Goal: Task Accomplishment & Management: Manage account settings

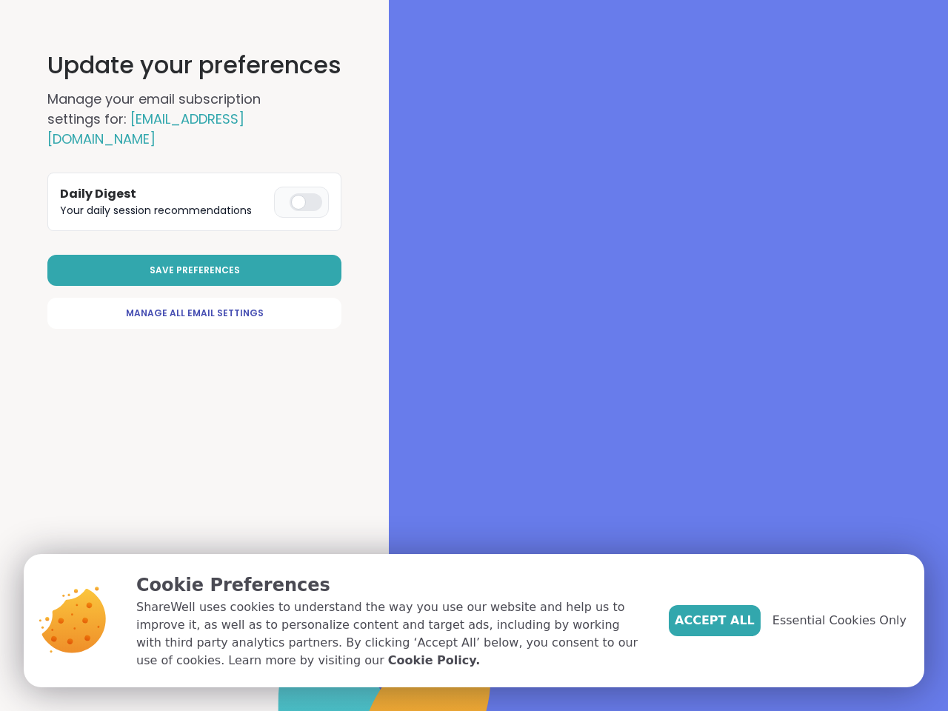
click at [467, 355] on div at bounding box center [668, 355] width 559 height 711
click at [195, 270] on span "Save Preferences" at bounding box center [195, 270] width 90 height 13
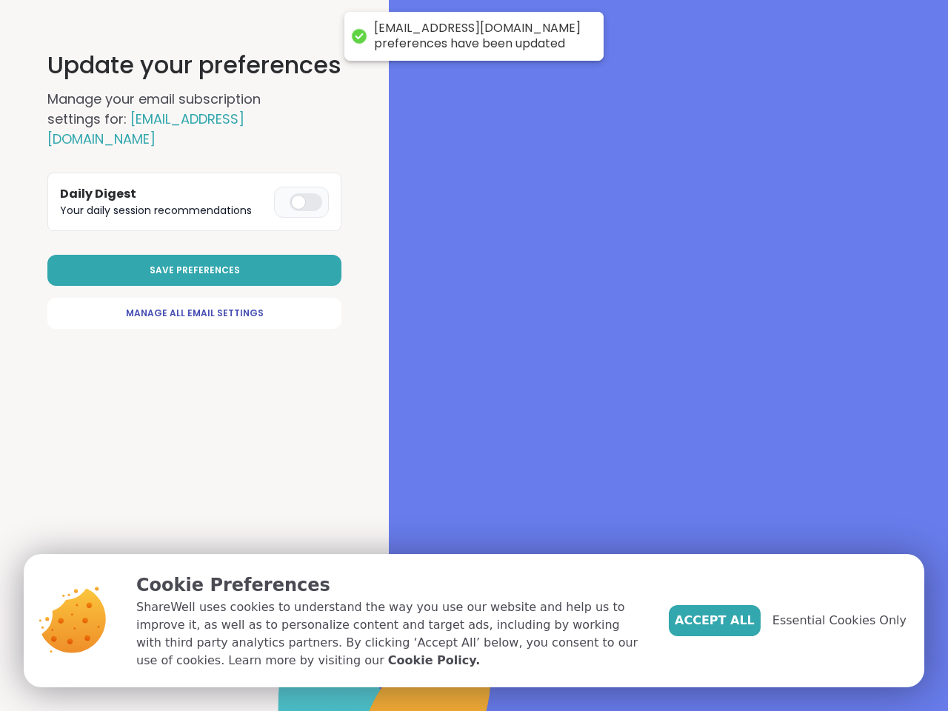
click at [739, 620] on span "Accept All" at bounding box center [714, 620] width 80 height 18
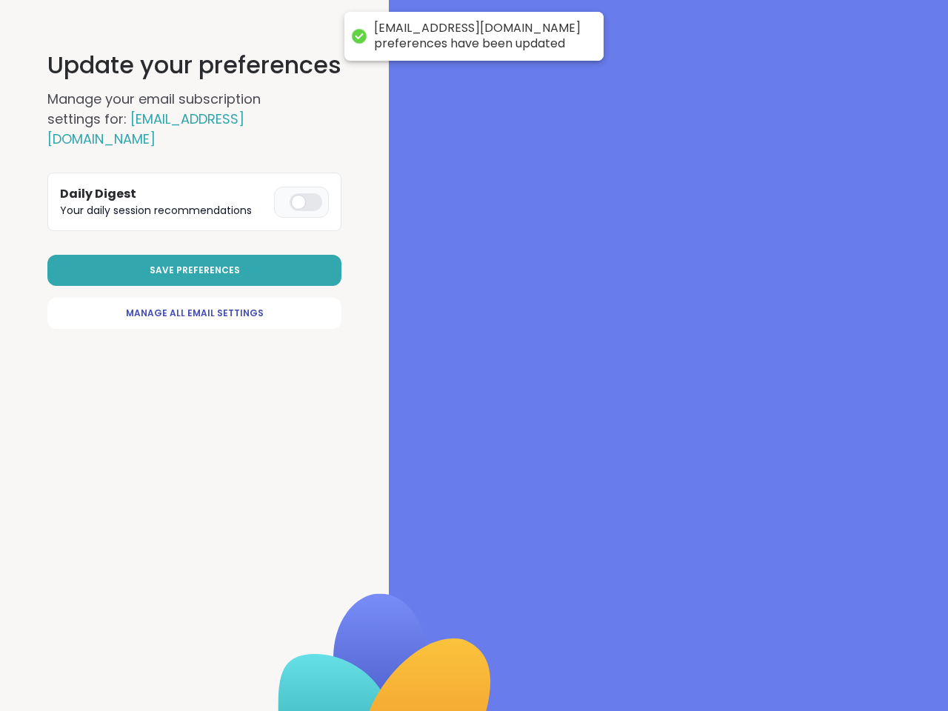
click at [848, 620] on div at bounding box center [668, 355] width 559 height 711
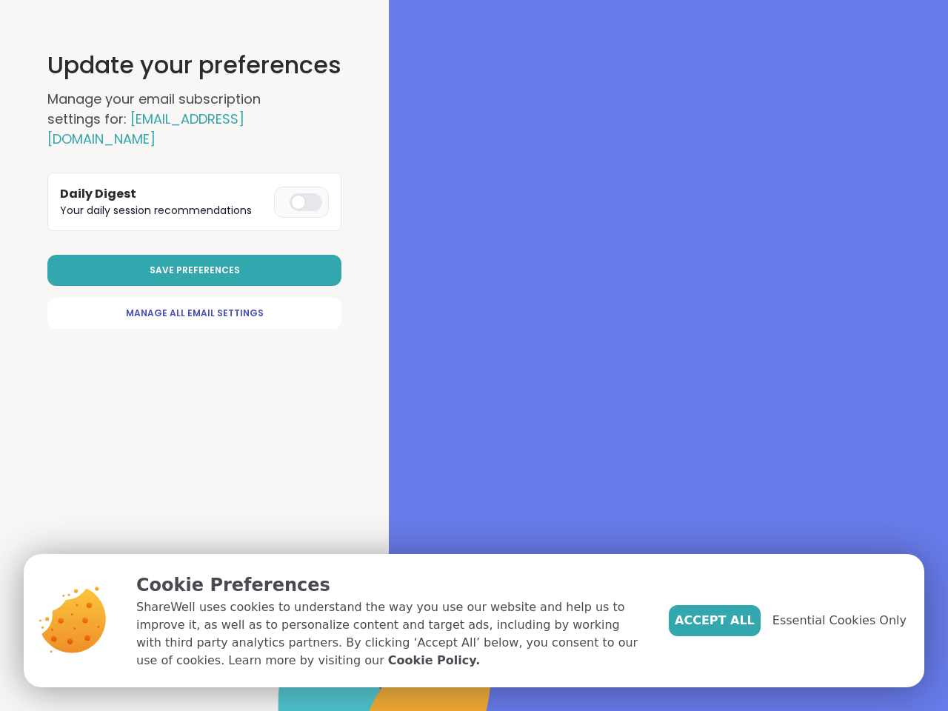
click at [467, 355] on div at bounding box center [668, 355] width 559 height 711
click at [195, 270] on span "Save Preferences" at bounding box center [195, 270] width 90 height 13
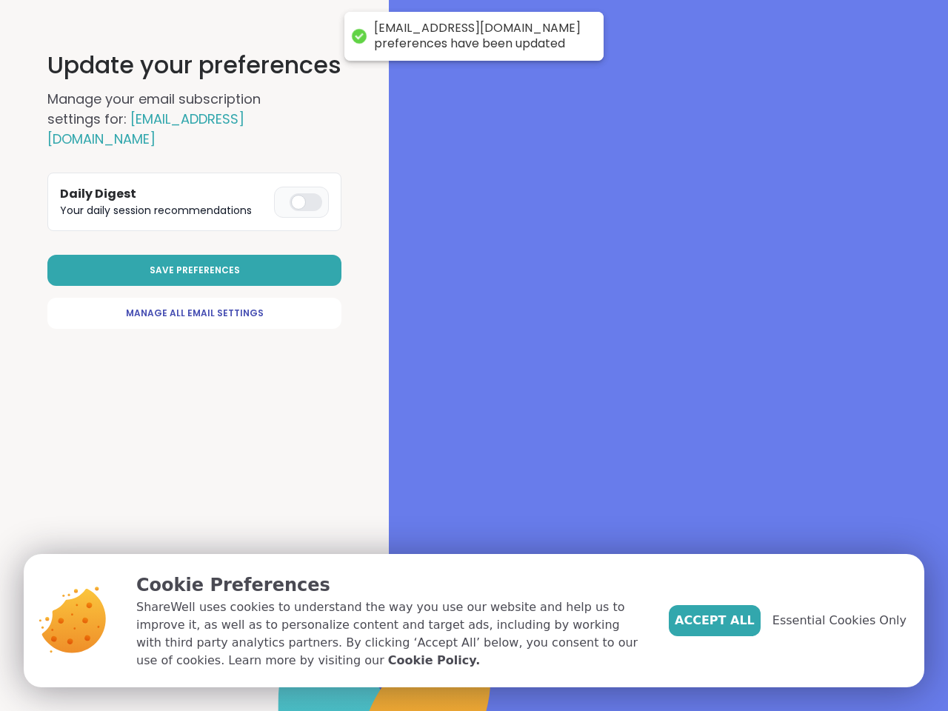
click at [739, 620] on span "Accept All" at bounding box center [714, 620] width 80 height 18
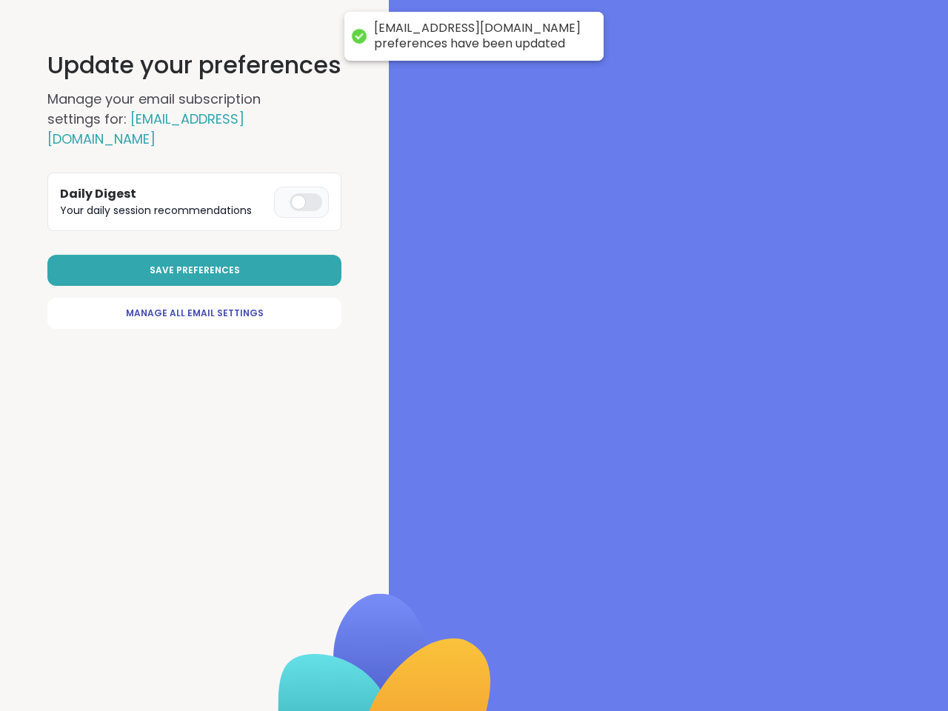
click at [848, 620] on div at bounding box center [668, 355] width 559 height 711
